Goal: Information Seeking & Learning: Check status

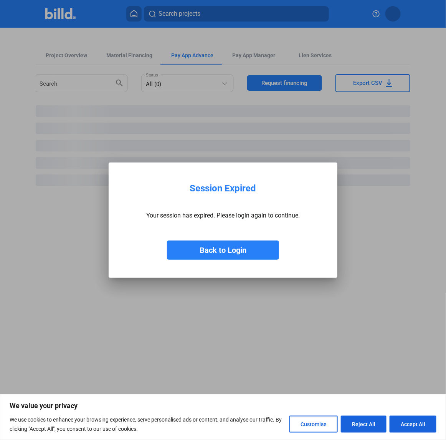
click at [237, 249] on button "Back to Login" at bounding box center [223, 249] width 112 height 19
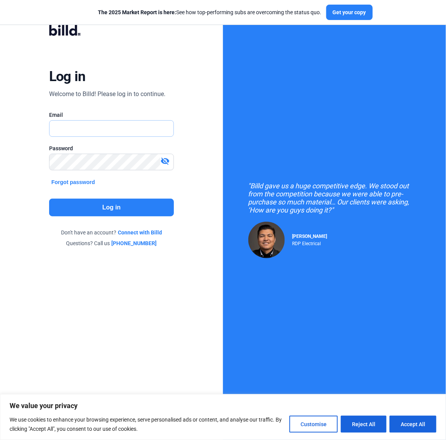
type input "[EMAIL_ADDRESS][DOMAIN_NAME]"
click at [122, 208] on button "Log in" at bounding box center [111, 208] width 125 height 18
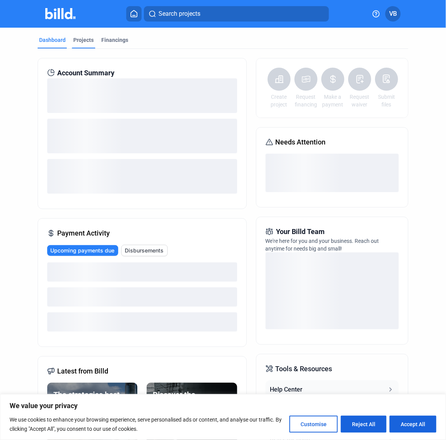
click at [86, 39] on div "Projects" at bounding box center [83, 40] width 20 height 8
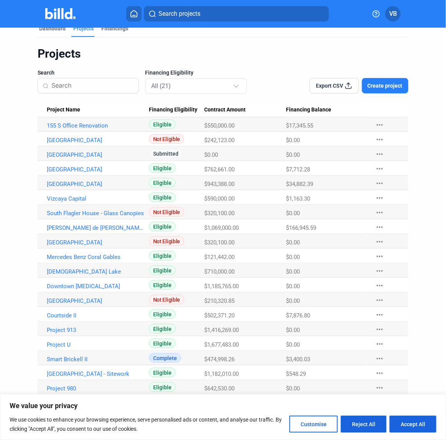
scroll to position [14, 0]
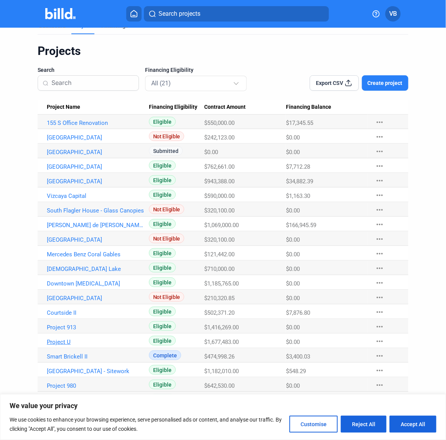
click at [60, 344] on link "Project U" at bounding box center [95, 341] width 97 height 7
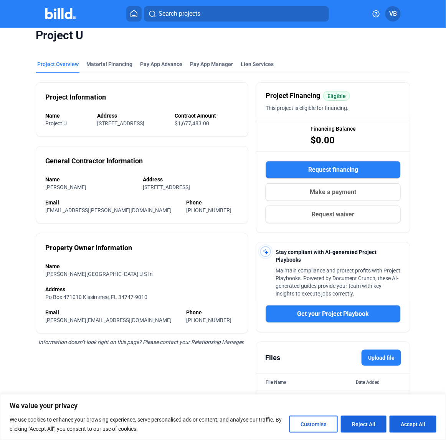
scroll to position [18, 0]
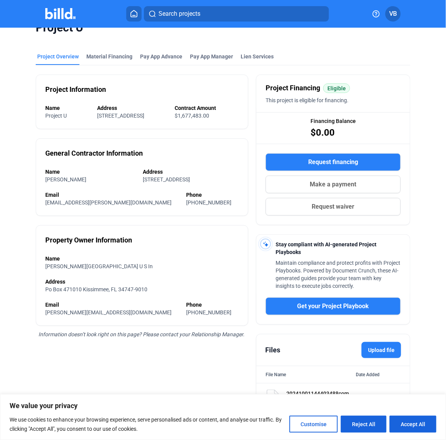
click at [317, 389] on div "20241001144403488compressed.pdf 10.48 MB [DATE] more_vert" at bounding box center [334, 397] width 154 height 28
click at [408, 418] on button "Accept All" at bounding box center [413, 424] width 47 height 17
checkbox input "true"
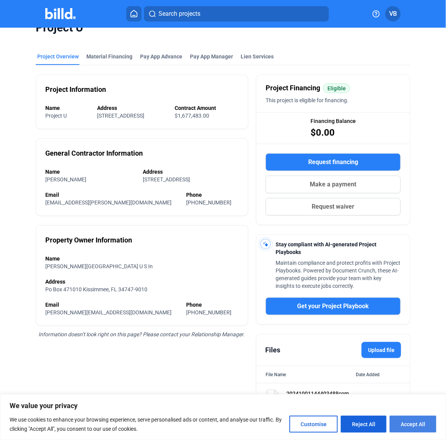
checkbox input "true"
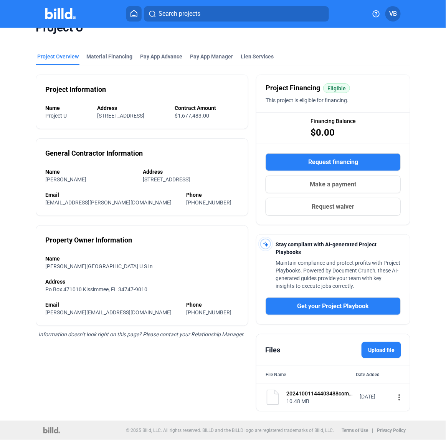
scroll to position [0, 0]
click at [327, 395] on div "20241001144403488compressed.pdf" at bounding box center [321, 394] width 68 height 8
drag, startPoint x: 328, startPoint y: 395, endPoint x: 394, endPoint y: 398, distance: 65.8
click at [395, 398] on mat-icon "more_vert" at bounding box center [399, 397] width 9 height 9
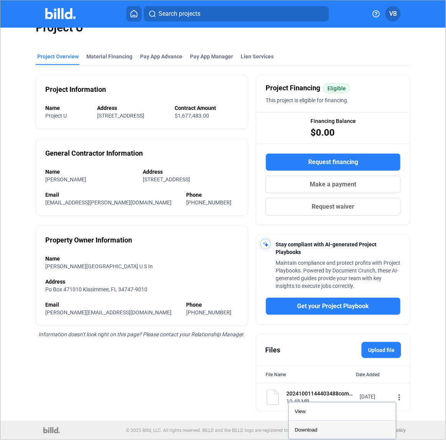
click at [351, 428] on button "Download" at bounding box center [343, 430] width 108 height 18
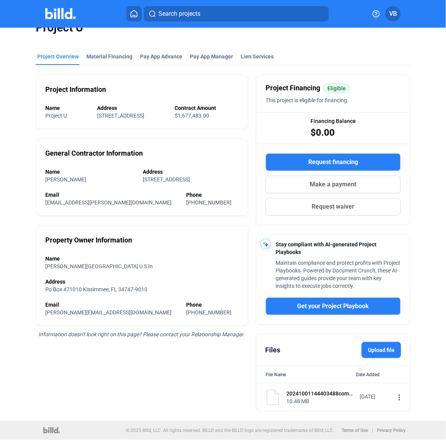
click at [395, 396] on mat-icon "more_vert" at bounding box center [399, 397] width 9 height 9
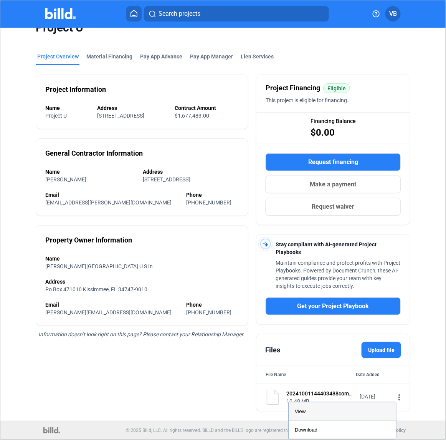
click at [353, 413] on div "View" at bounding box center [342, 411] width 95 height 18
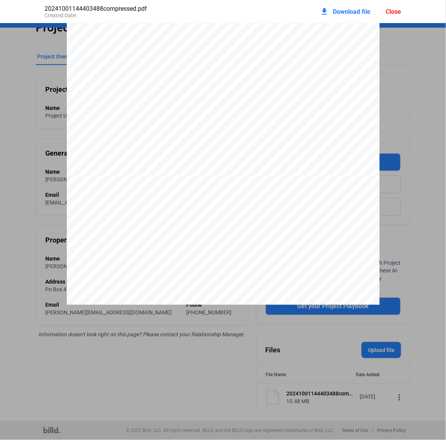
scroll to position [244, 0]
drag, startPoint x: 66, startPoint y: 103, endPoint x: 64, endPoint y: 94, distance: 8.6
click at [398, 10] on div "Close" at bounding box center [393, 11] width 15 height 7
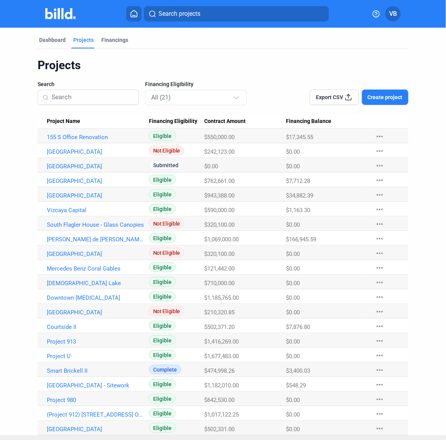
scroll to position [14, 0]
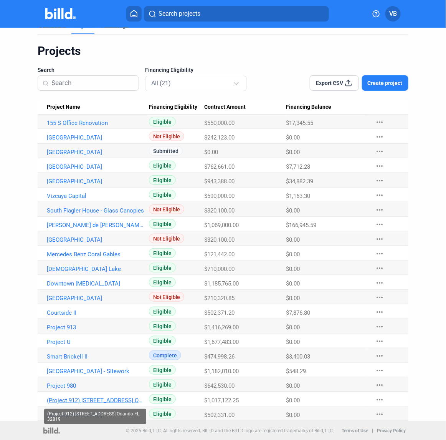
click at [97, 398] on link "(Project 912) [STREET_ADDRESS] Orlando FL 32819" at bounding box center [95, 400] width 97 height 7
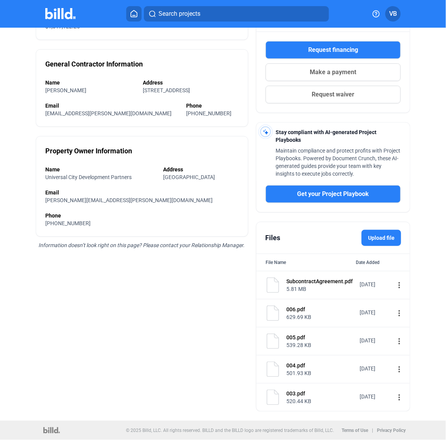
scroll to position [83, 0]
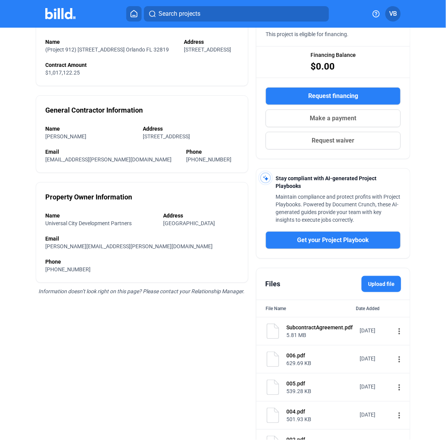
click at [308, 329] on div "SubcontractAgreement.pdf" at bounding box center [321, 327] width 68 height 8
click at [395, 332] on mat-icon "more_vert" at bounding box center [399, 331] width 9 height 9
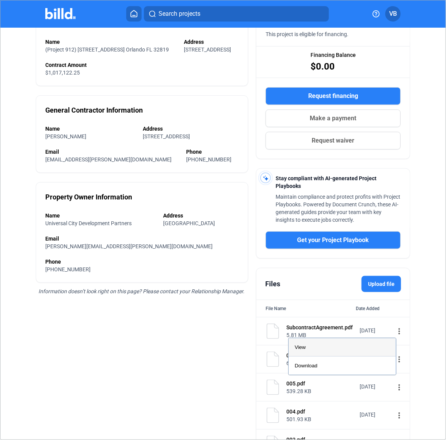
click at [354, 342] on div "View" at bounding box center [342, 347] width 95 height 18
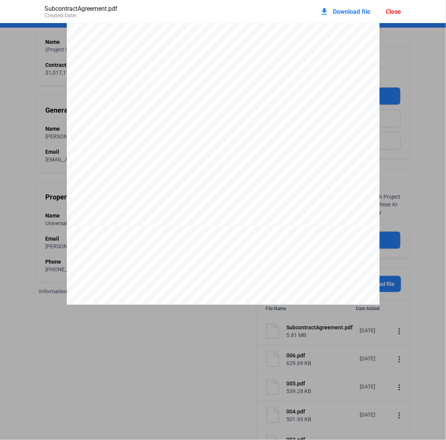
scroll to position [7735, 0]
click at [309, 91] on div at bounding box center [223, 140] width 313 height 405
click at [390, 12] on div "Close" at bounding box center [393, 11] width 15 height 7
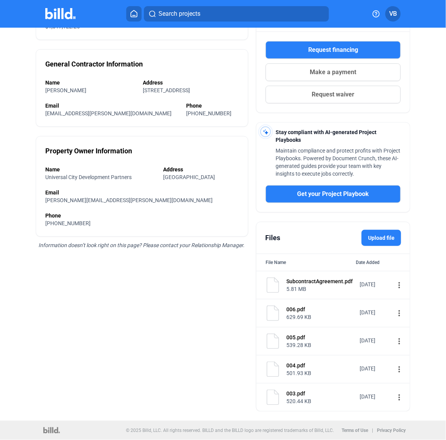
scroll to position [131, 0]
